Goal: Task Accomplishment & Management: Use online tool/utility

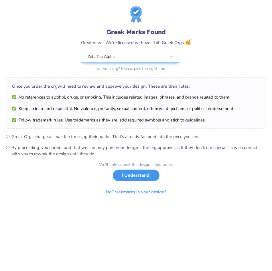
click at [141, 176] on button "I Understand!" at bounding box center [136, 176] width 47 height 12
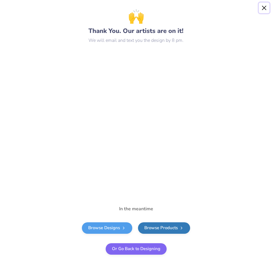
click at [266, 9] on button "Close" at bounding box center [264, 8] width 11 height 11
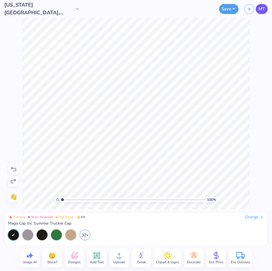
click at [260, 9] on span "MT" at bounding box center [262, 9] width 6 height 7
click at [251, 218] on div "Change" at bounding box center [254, 217] width 19 height 5
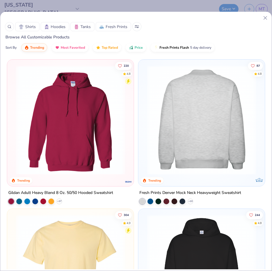
click at [144, 123] on img at bounding box center [86, 119] width 115 height 109
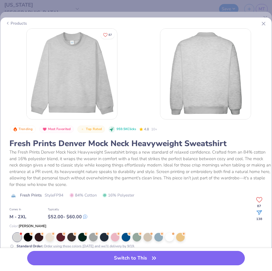
click at [182, 264] on button "Switch to This" at bounding box center [136, 258] width 218 height 14
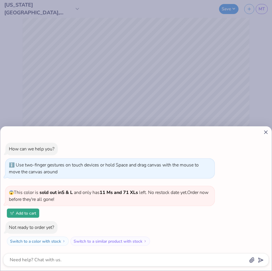
click at [266, 135] on icon at bounding box center [266, 132] width 6 height 6
type textarea "x"
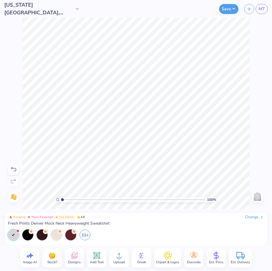
drag, startPoint x: 62, startPoint y: 198, endPoint x: 56, endPoint y: 193, distance: 7.9
click at [61, 197] on input "range" at bounding box center [133, 199] width 145 height 5
click at [14, 172] on icon at bounding box center [13, 169] width 7 height 7
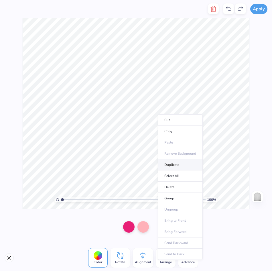
click at [176, 162] on li "Duplicate" at bounding box center [180, 164] width 45 height 11
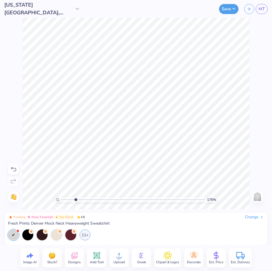
drag, startPoint x: 63, startPoint y: 200, endPoint x: 76, endPoint y: 200, distance: 12.9
click at [76, 200] on input "range" at bounding box center [133, 199] width 145 height 5
drag, startPoint x: 62, startPoint y: 199, endPoint x: 89, endPoint y: 192, distance: 28.1
click at [89, 197] on input "range" at bounding box center [133, 199] width 145 height 5
drag, startPoint x: 62, startPoint y: 199, endPoint x: 74, endPoint y: 199, distance: 11.2
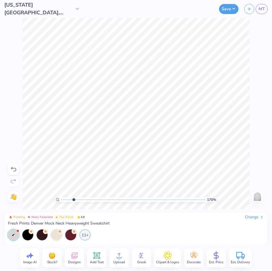
click at [74, 199] on input "range" at bounding box center [133, 199] width 145 height 5
drag, startPoint x: 64, startPoint y: 200, endPoint x: 82, endPoint y: 198, distance: 18.7
click at [82, 198] on input "range" at bounding box center [133, 199] width 145 height 5
drag, startPoint x: 63, startPoint y: 200, endPoint x: 142, endPoint y: 203, distance: 79.1
click at [142, 202] on input "range" at bounding box center [133, 199] width 145 height 5
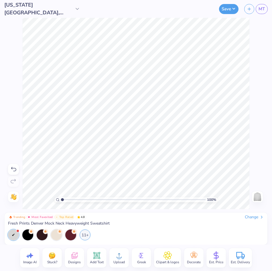
click at [60, 199] on div "100 %" at bounding box center [135, 199] width 163 height 5
drag, startPoint x: 62, startPoint y: 199, endPoint x: 98, endPoint y: 204, distance: 36.1
click at [98, 202] on input "range" at bounding box center [133, 199] width 145 height 5
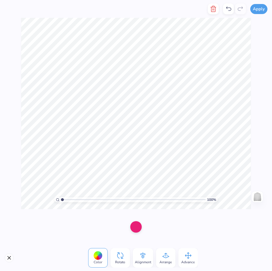
click at [229, 11] on icon at bounding box center [228, 9] width 5 height 4
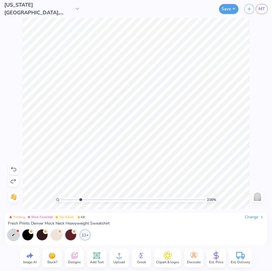
drag, startPoint x: 63, startPoint y: 200, endPoint x: 80, endPoint y: 201, distance: 17.5
click at [80, 201] on input "range" at bounding box center [133, 199] width 145 height 5
click at [60, 199] on div "100 %" at bounding box center [135, 199] width 163 height 5
drag, startPoint x: 61, startPoint y: 200, endPoint x: 73, endPoint y: 201, distance: 12.0
click at [73, 201] on input "range" at bounding box center [133, 199] width 145 height 5
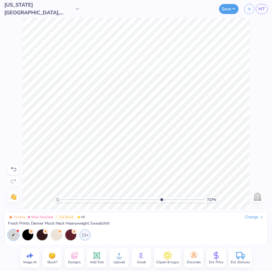
drag, startPoint x: 74, startPoint y: 201, endPoint x: 161, endPoint y: 197, distance: 87.4
click at [161, 197] on input "range" at bounding box center [133, 199] width 145 height 5
drag, startPoint x: 62, startPoint y: 199, endPoint x: 160, endPoint y: 194, distance: 98.6
click at [160, 197] on input "range" at bounding box center [133, 199] width 145 height 5
drag, startPoint x: 64, startPoint y: 198, endPoint x: 162, endPoint y: 191, distance: 98.5
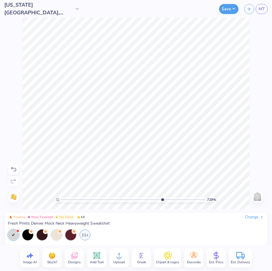
click at [162, 197] on input "range" at bounding box center [133, 199] width 145 height 5
drag, startPoint x: 61, startPoint y: 199, endPoint x: 76, endPoint y: 200, distance: 15.2
click at [76, 200] on input "range" at bounding box center [133, 199] width 145 height 5
drag, startPoint x: 62, startPoint y: 201, endPoint x: 68, endPoint y: 199, distance: 5.7
click at [68, 199] on input "range" at bounding box center [133, 199] width 145 height 5
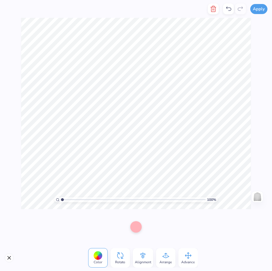
click at [229, 13] on div at bounding box center [228, 8] width 11 height 11
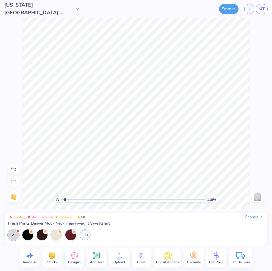
click at [65, 198] on input "range" at bounding box center [133, 199] width 145 height 5
drag, startPoint x: 63, startPoint y: 198, endPoint x: 66, endPoint y: 200, distance: 4.1
click at [67, 201] on input "range" at bounding box center [133, 199] width 145 height 5
drag, startPoint x: 63, startPoint y: 200, endPoint x: 87, endPoint y: 201, distance: 23.2
click at [87, 201] on input "range" at bounding box center [133, 199] width 145 height 5
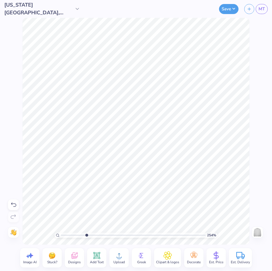
type input "1"
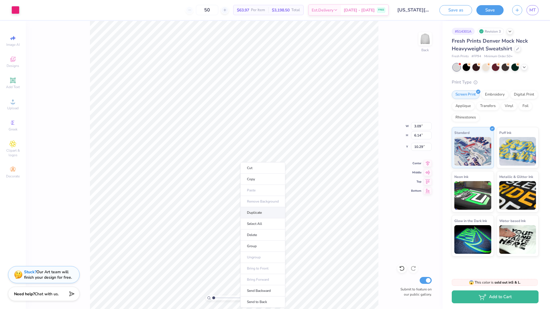
click at [253, 212] on li "Duplicate" at bounding box center [262, 212] width 45 height 11
type input "10.29"
type input "2.66"
type input "2.60"
type input "5.17"
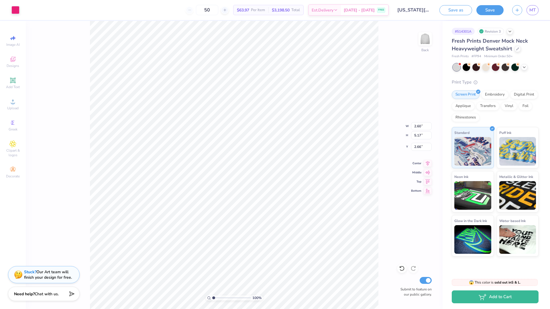
type input "3.82"
type input "2.25"
type input "4.47"
type input "4.31"
click at [272, 49] on icon at bounding box center [517, 48] width 3 height 3
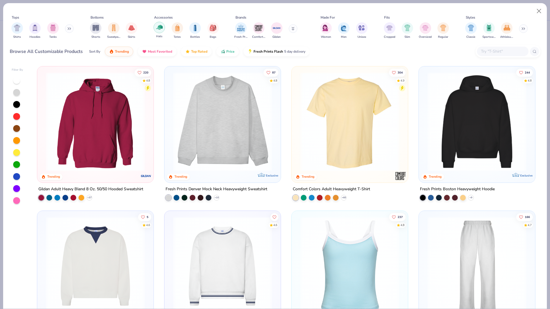
click at [156, 27] on img "filter for Hats" at bounding box center [159, 27] width 7 height 7
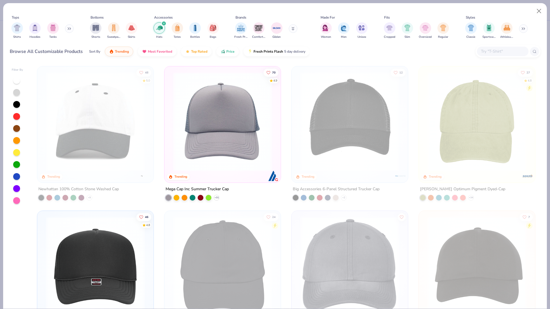
click at [251, 109] on img at bounding box center [222, 121] width 105 height 99
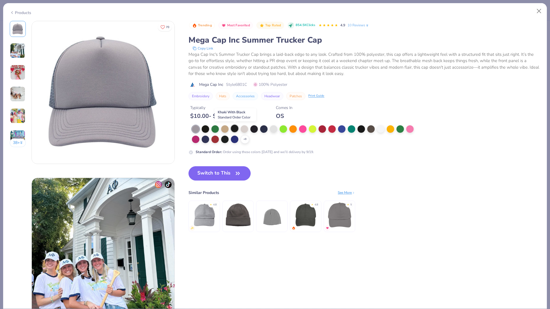
click at [232, 127] on div at bounding box center [234, 128] width 7 height 7
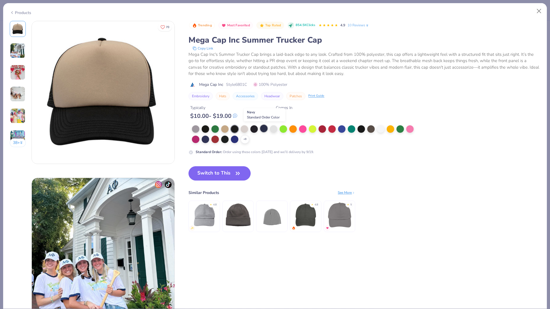
click at [263, 127] on div at bounding box center [263, 128] width 7 height 7
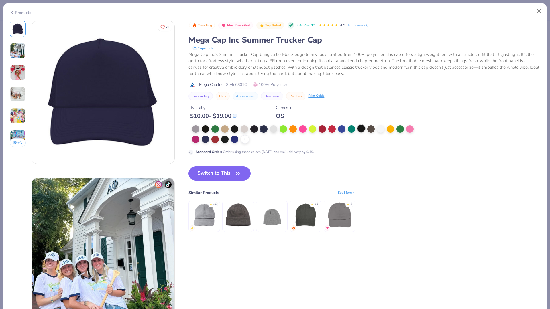
click at [272, 131] on div at bounding box center [360, 128] width 7 height 7
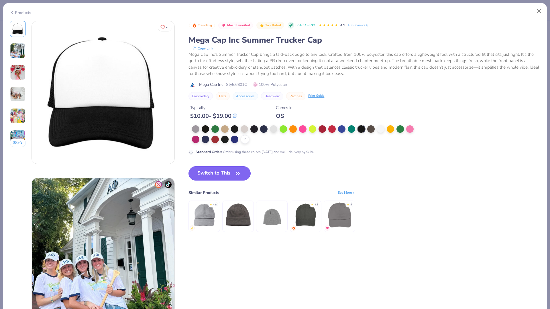
click at [241, 167] on button "Switch to This" at bounding box center [219, 173] width 62 height 14
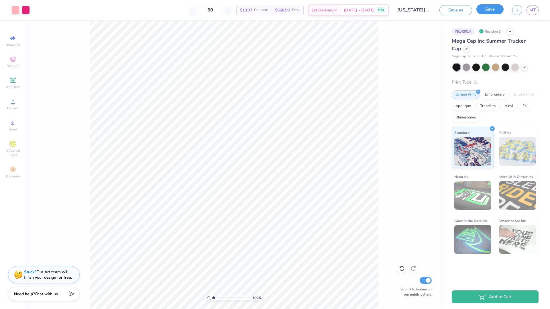
click at [272, 11] on button "Save" at bounding box center [489, 9] width 27 height 10
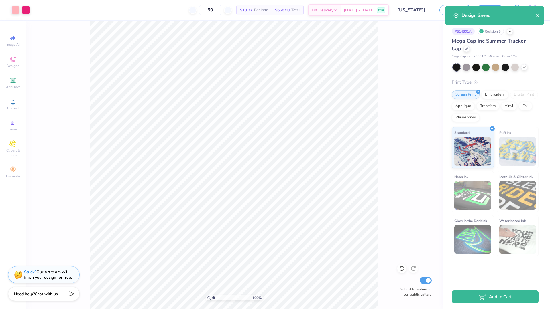
click at [272, 15] on icon "close" at bounding box center [537, 15] width 3 height 3
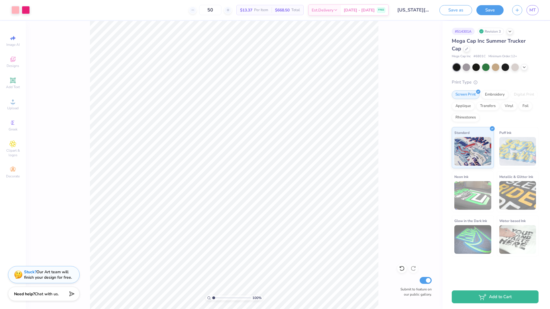
click at [272, 11] on div "Design Saved" at bounding box center [495, 18] width 102 height 26
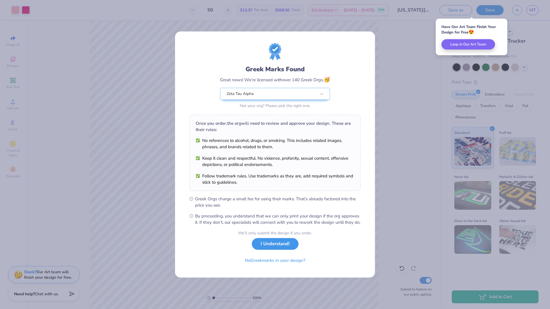
click at [272, 250] on button "I Understand!" at bounding box center [275, 244] width 47 height 12
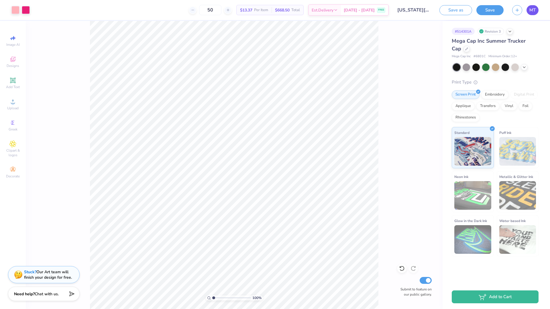
click at [272, 9] on span "MT" at bounding box center [532, 10] width 6 height 7
